Goal: Transaction & Acquisition: Book appointment/travel/reservation

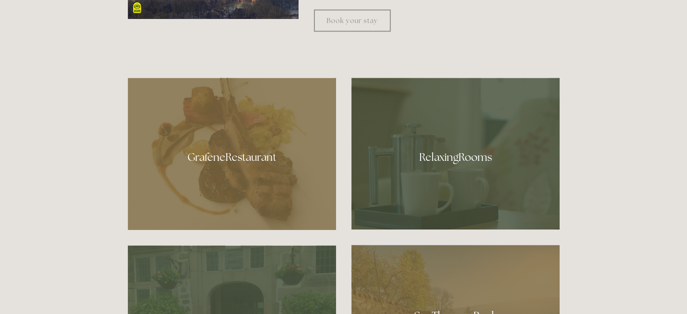
scroll to position [452, 0]
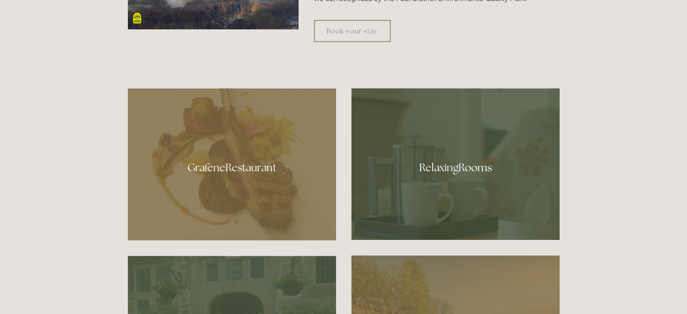
click at [462, 170] on div at bounding box center [456, 164] width 208 height 152
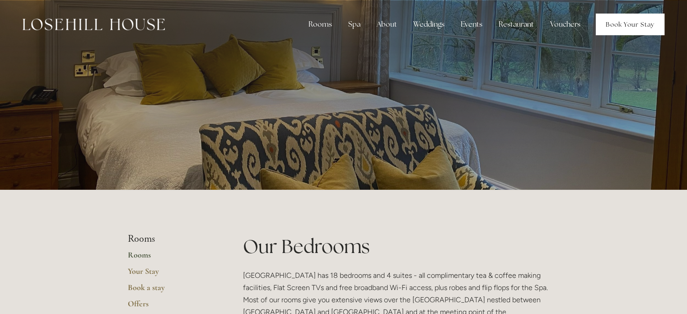
click at [623, 28] on link "Book Your Stay" at bounding box center [630, 25] width 69 height 22
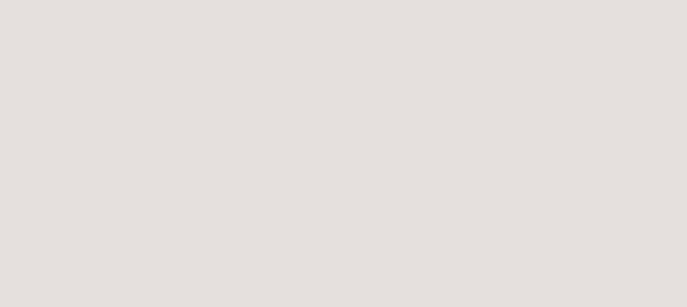
scroll to position [1450, 0]
